Goal: Task Accomplishment & Management: Manage account settings

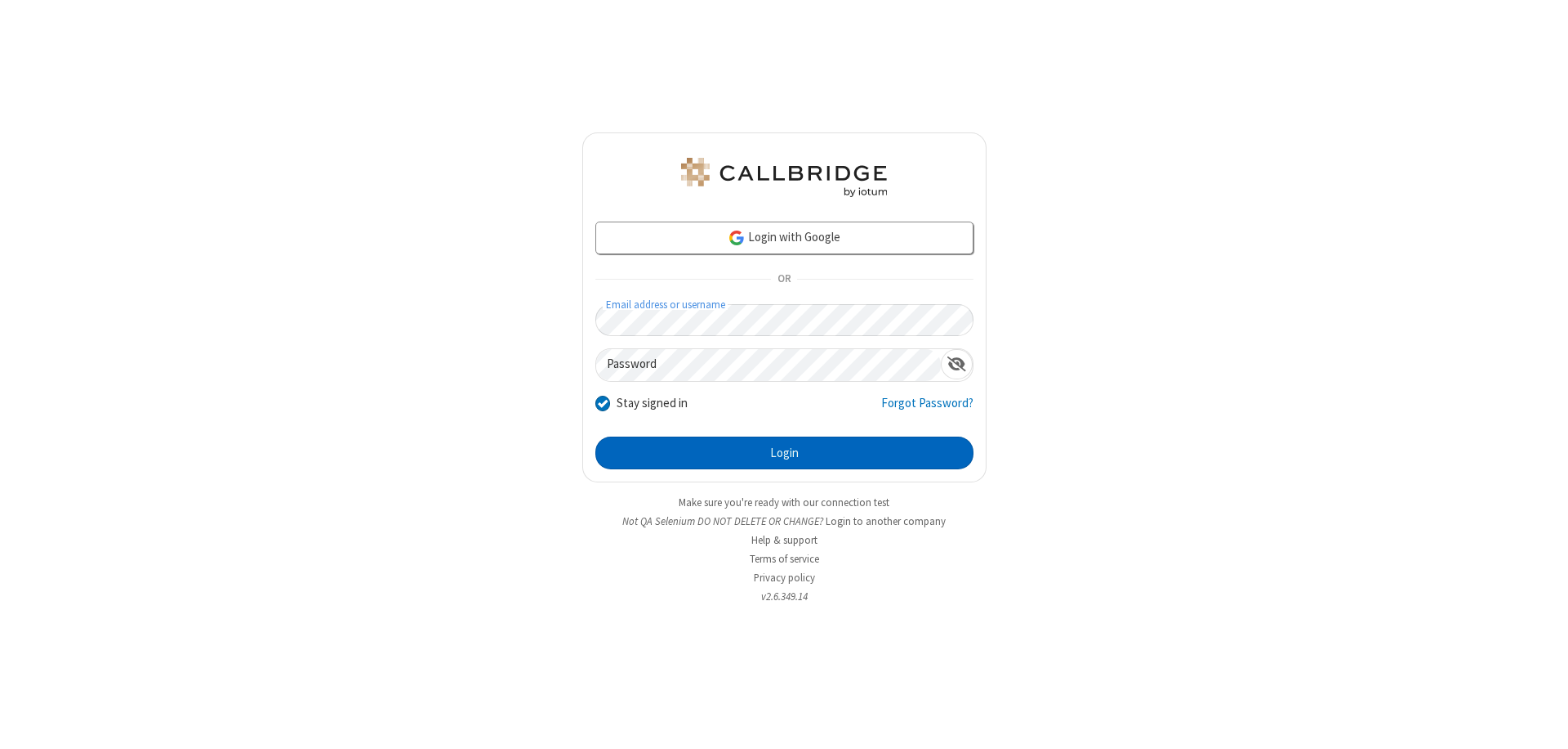
click at [784, 453] on button "Login" at bounding box center [785, 452] width 378 height 32
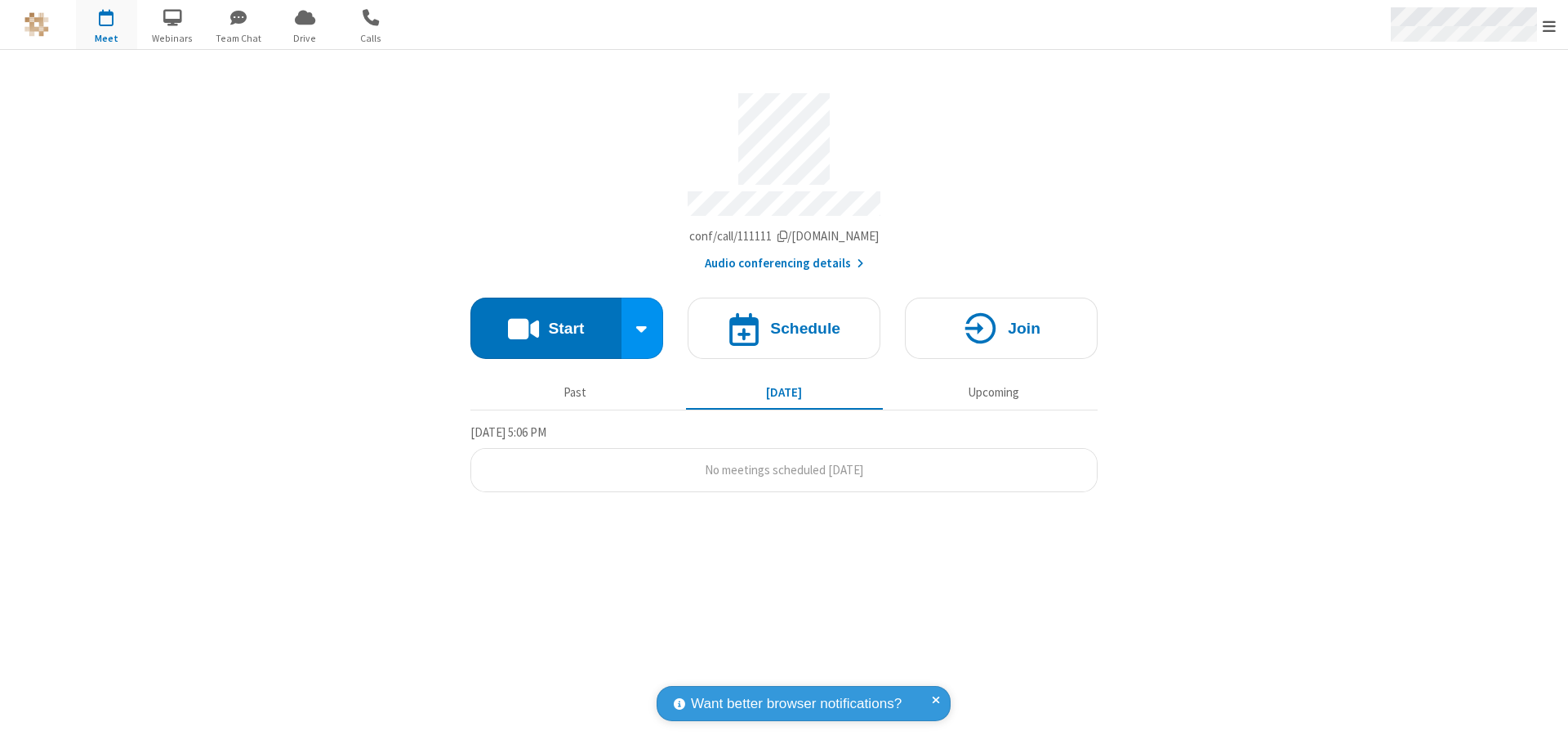
click at [1549, 25] on span "Open menu" at bounding box center [1549, 25] width 13 height 17
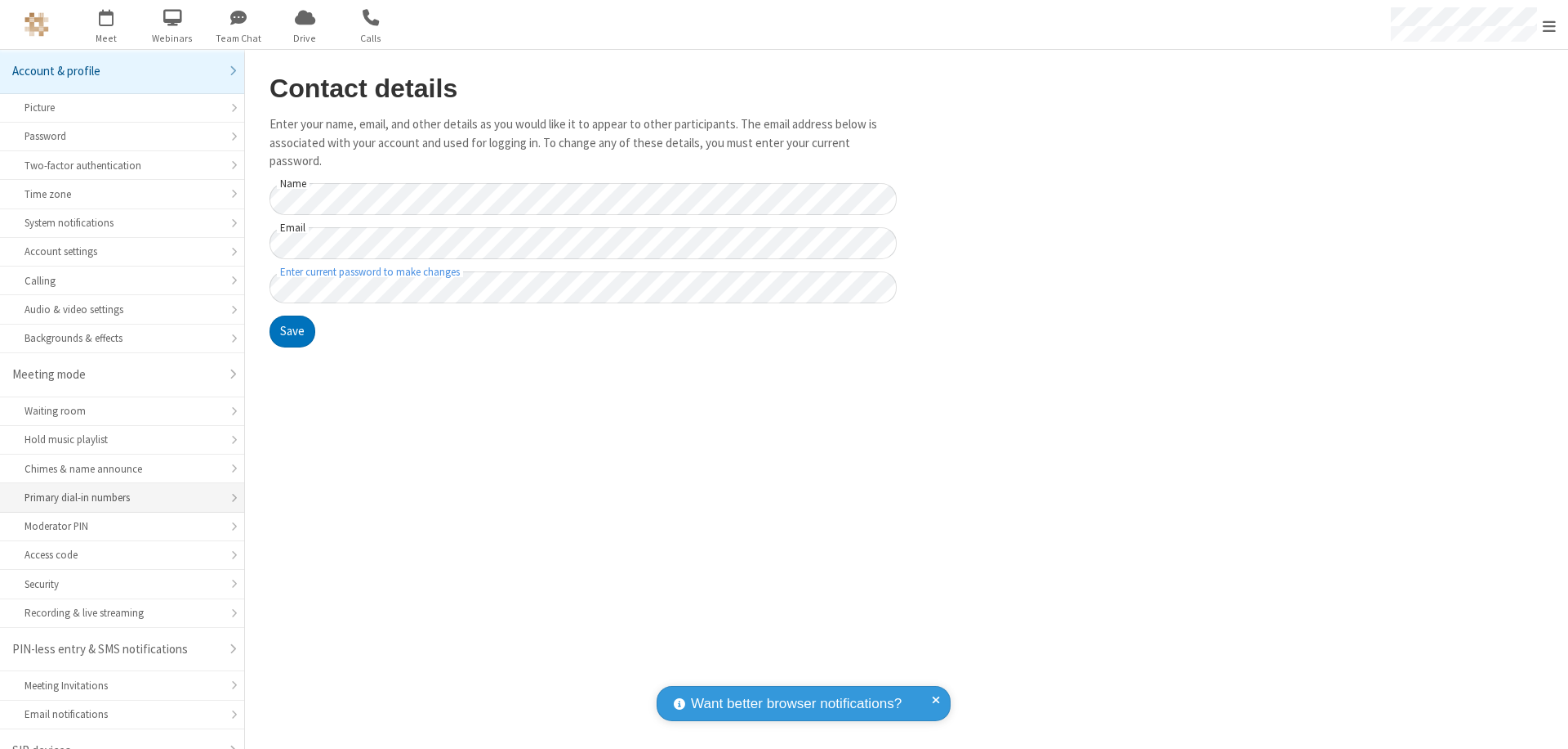
click at [116, 489] on div "Primary dial-in numbers" at bounding box center [122, 497] width 195 height 16
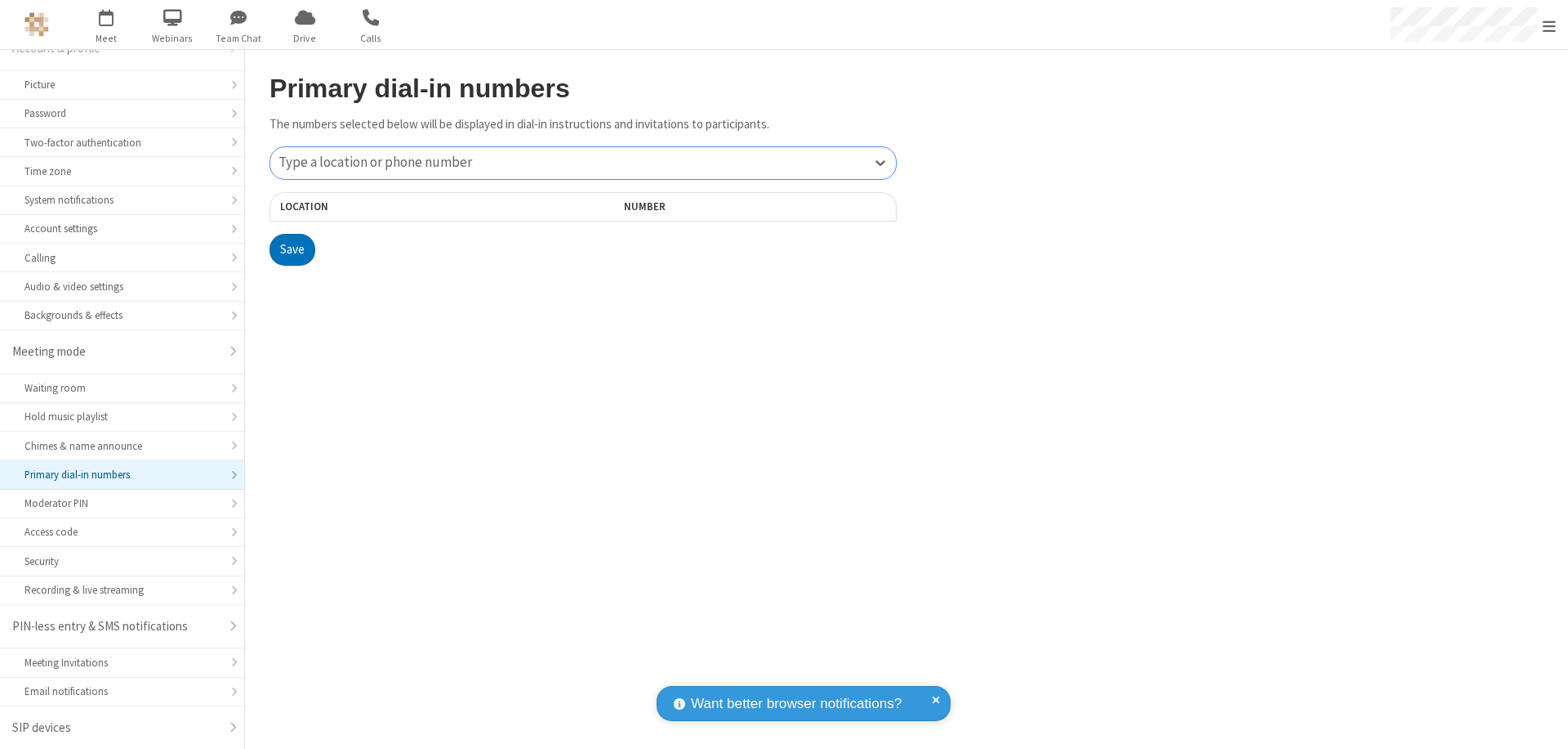
click at [583, 163] on div "Type a location or phone number" at bounding box center [583, 163] width 625 height 32
